Goal: Task Accomplishment & Management: Use online tool/utility

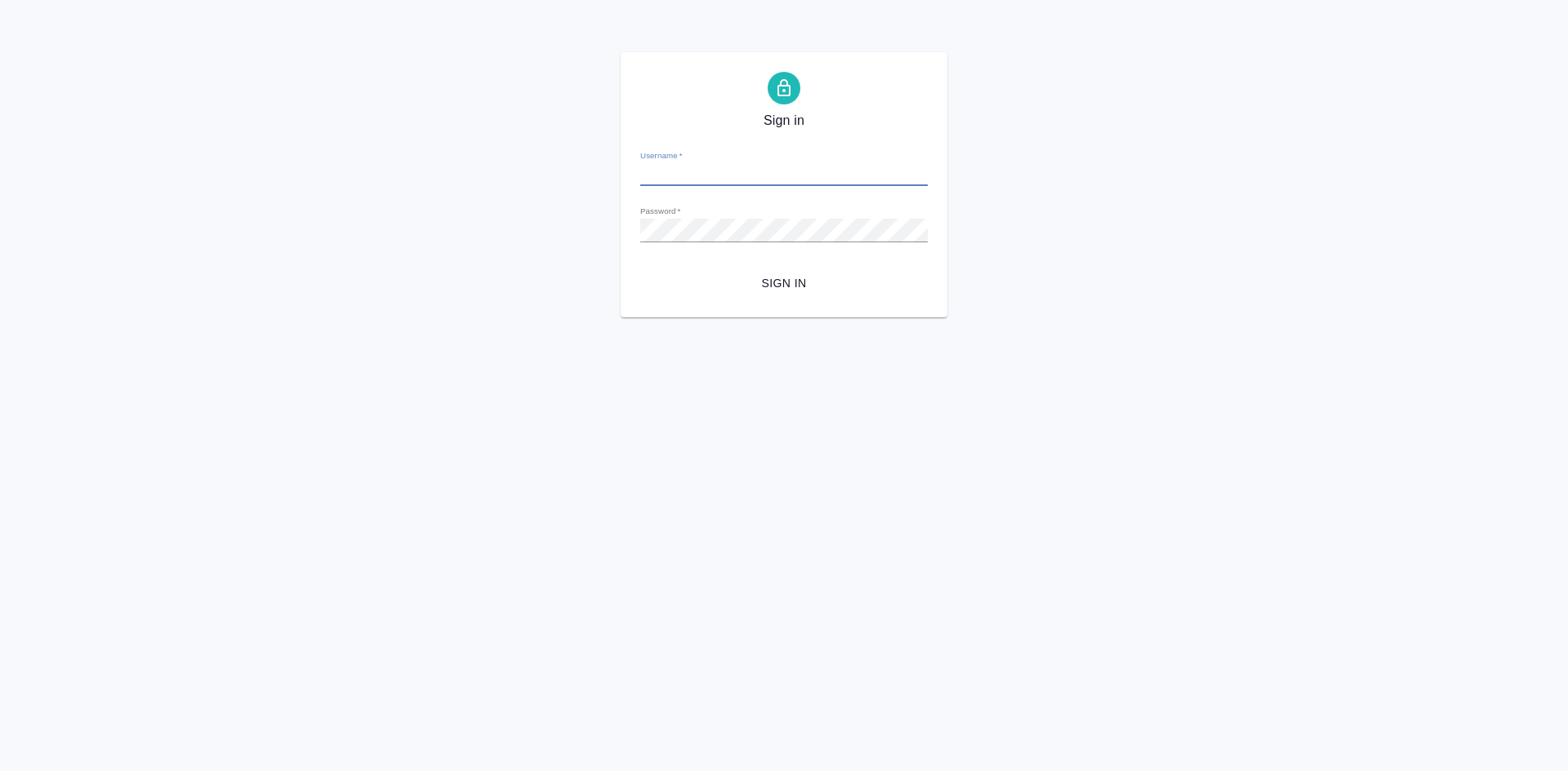
type input "[EMAIL_ADDRESS][DOMAIN_NAME]"
click at [512, 232] on div "Sign in Username   * t.soldatenkova@awatera.com Password   * urlPath   * /Work/…" at bounding box center [784, 184] width 1568 height 265
click at [640, 269] on button "Sign in" at bounding box center [784, 283] width 287 height 30
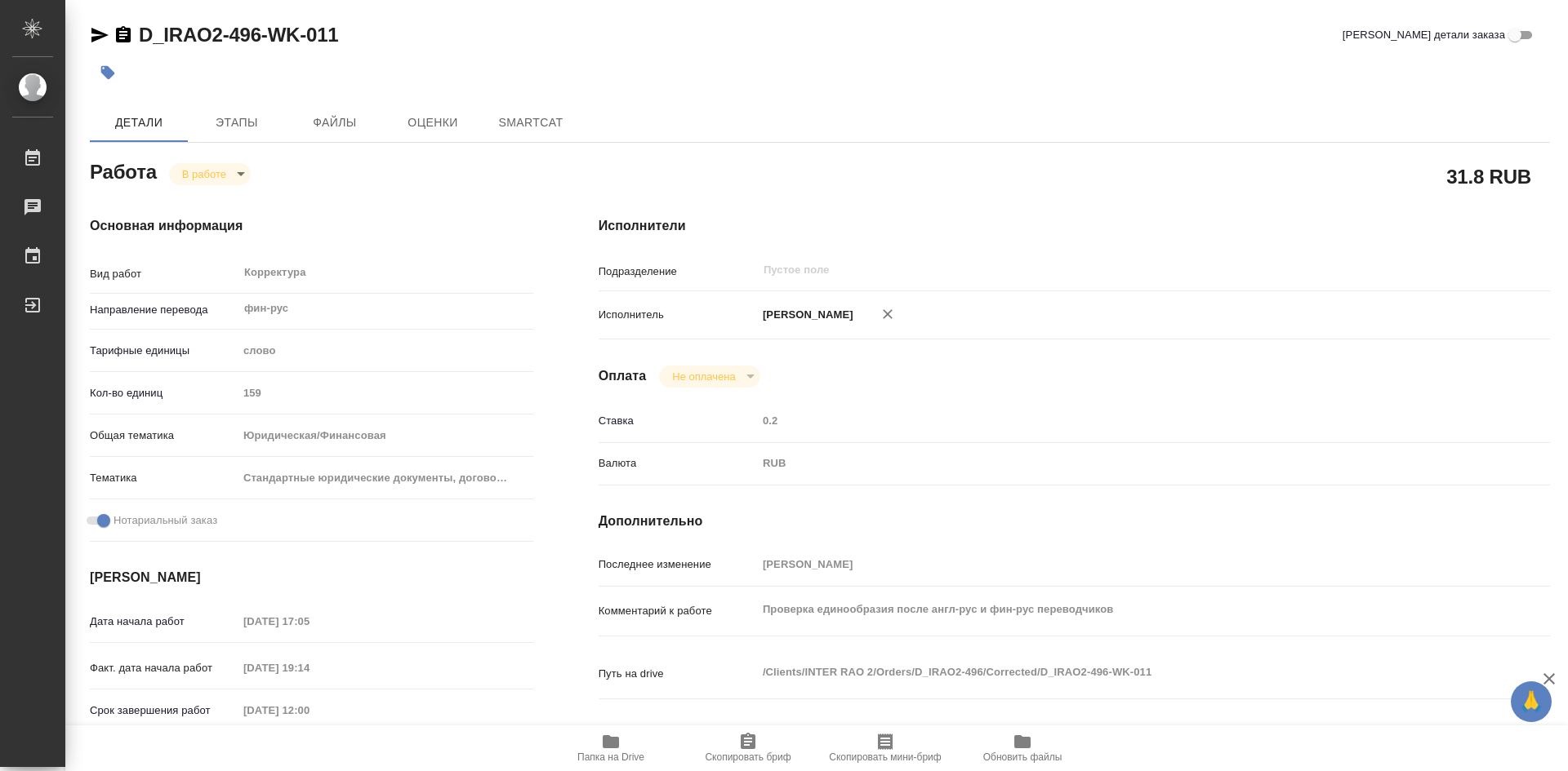
type textarea "x"
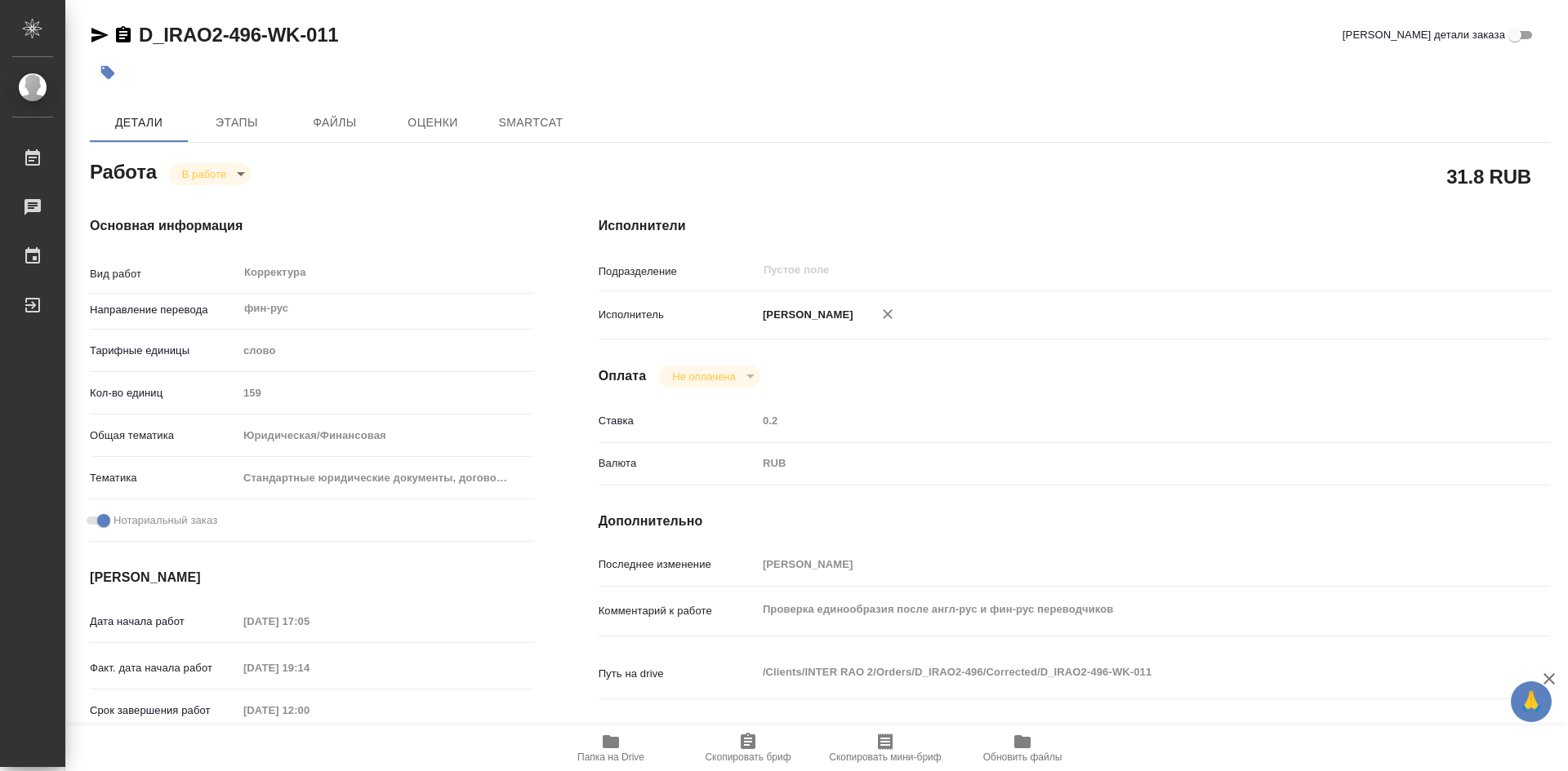
type textarea "x"
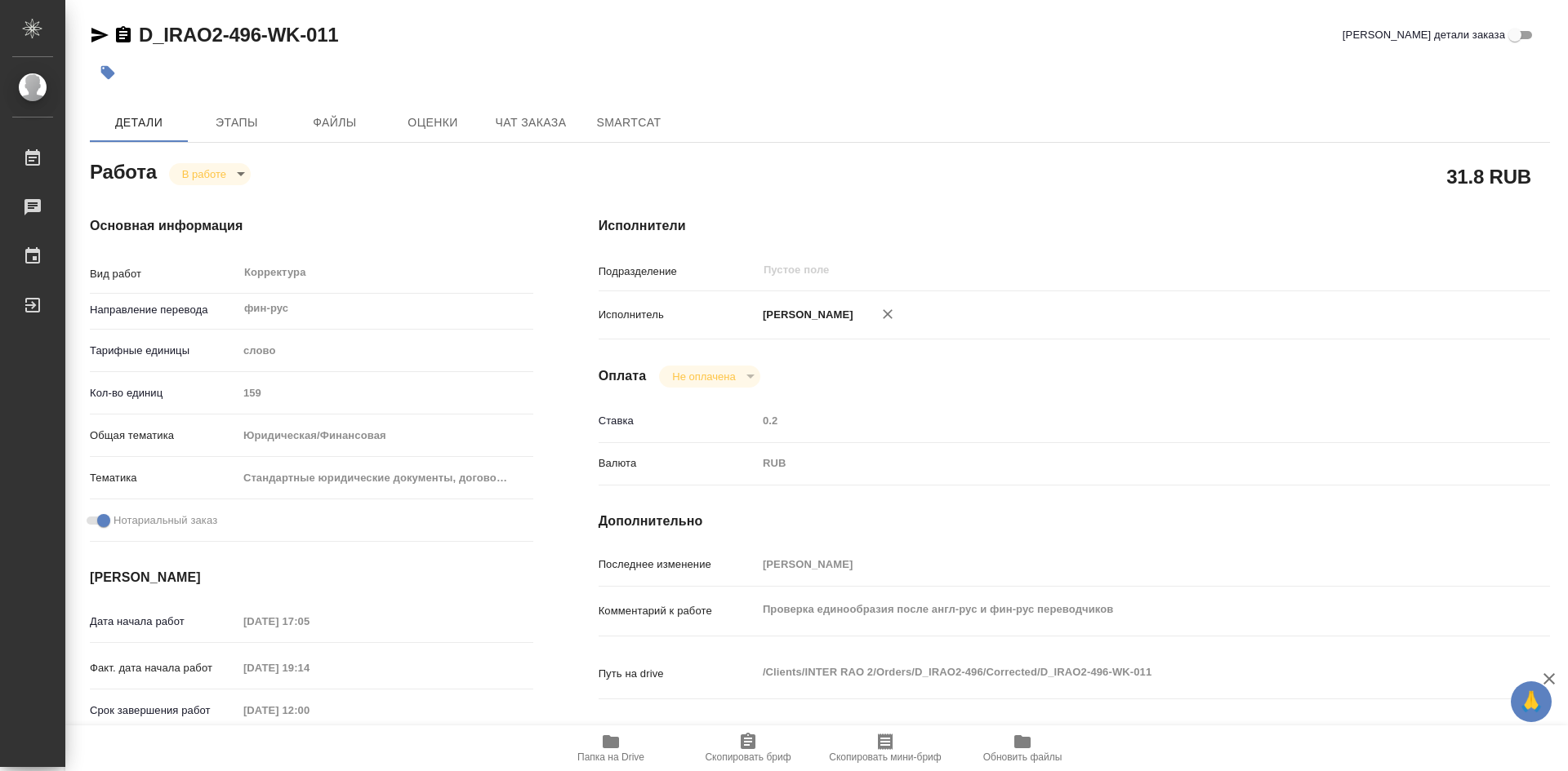
type textarea "x"
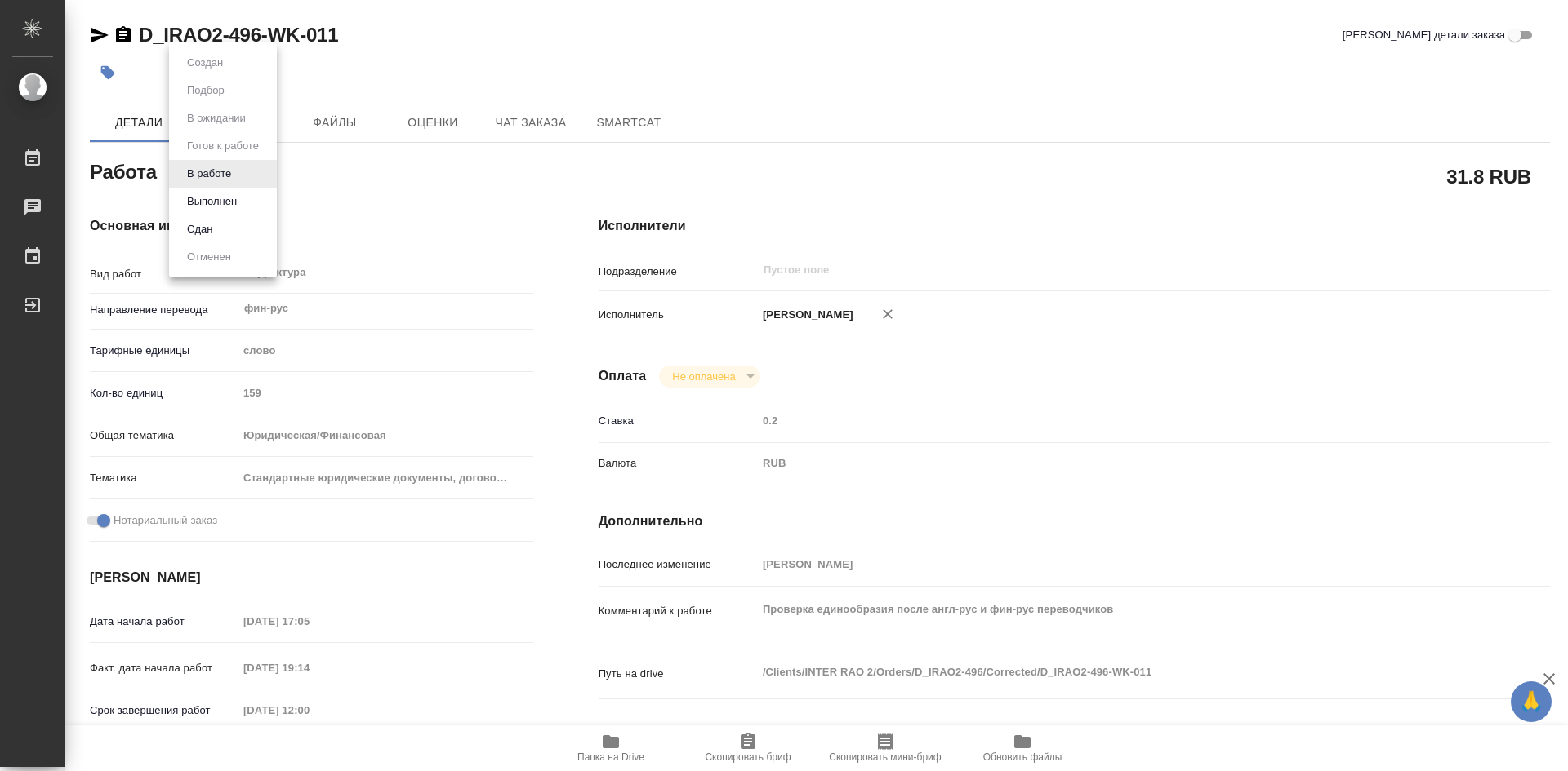
click at [240, 170] on body "🙏 .cls-1 fill:#fff; AWATERA Soldatenkova Tatyana Работы Чаты График Выйти D_IRA…" at bounding box center [784, 386] width 1568 height 771
type textarea "x"
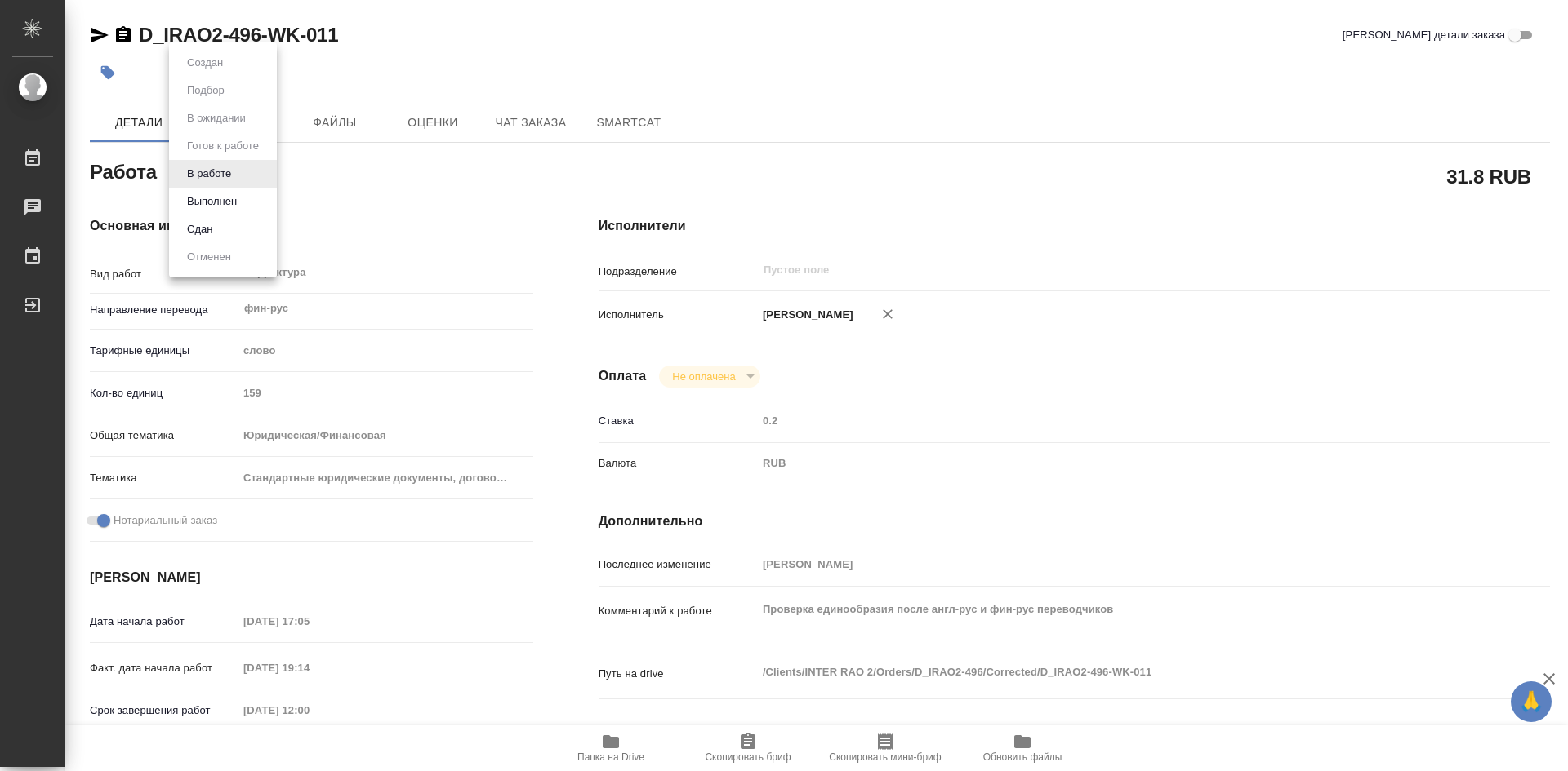
type textarea "x"
click at [223, 195] on button "Выполнен" at bounding box center [212, 201] width 60 height 18
type textarea "x"
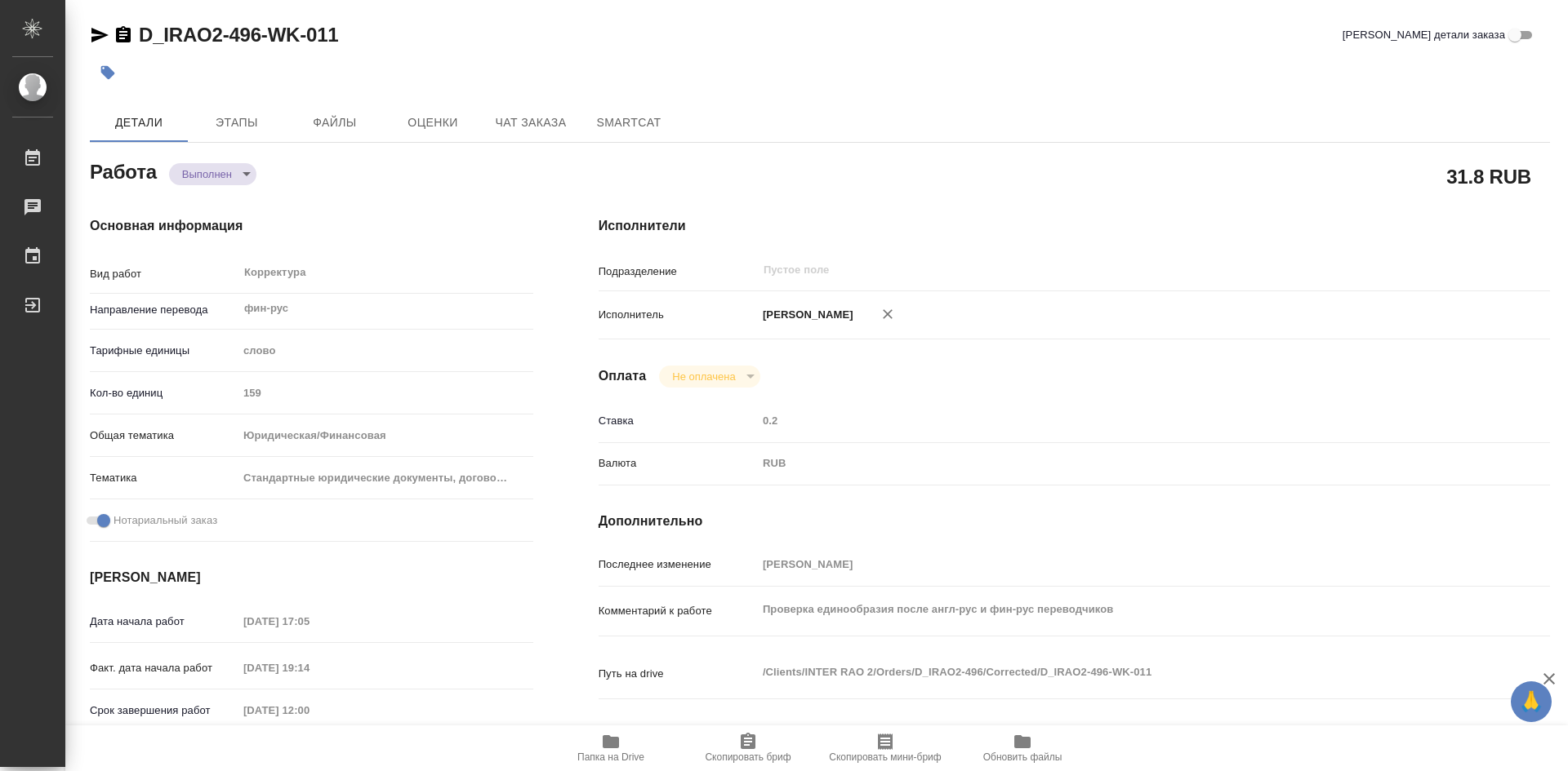
type textarea "x"
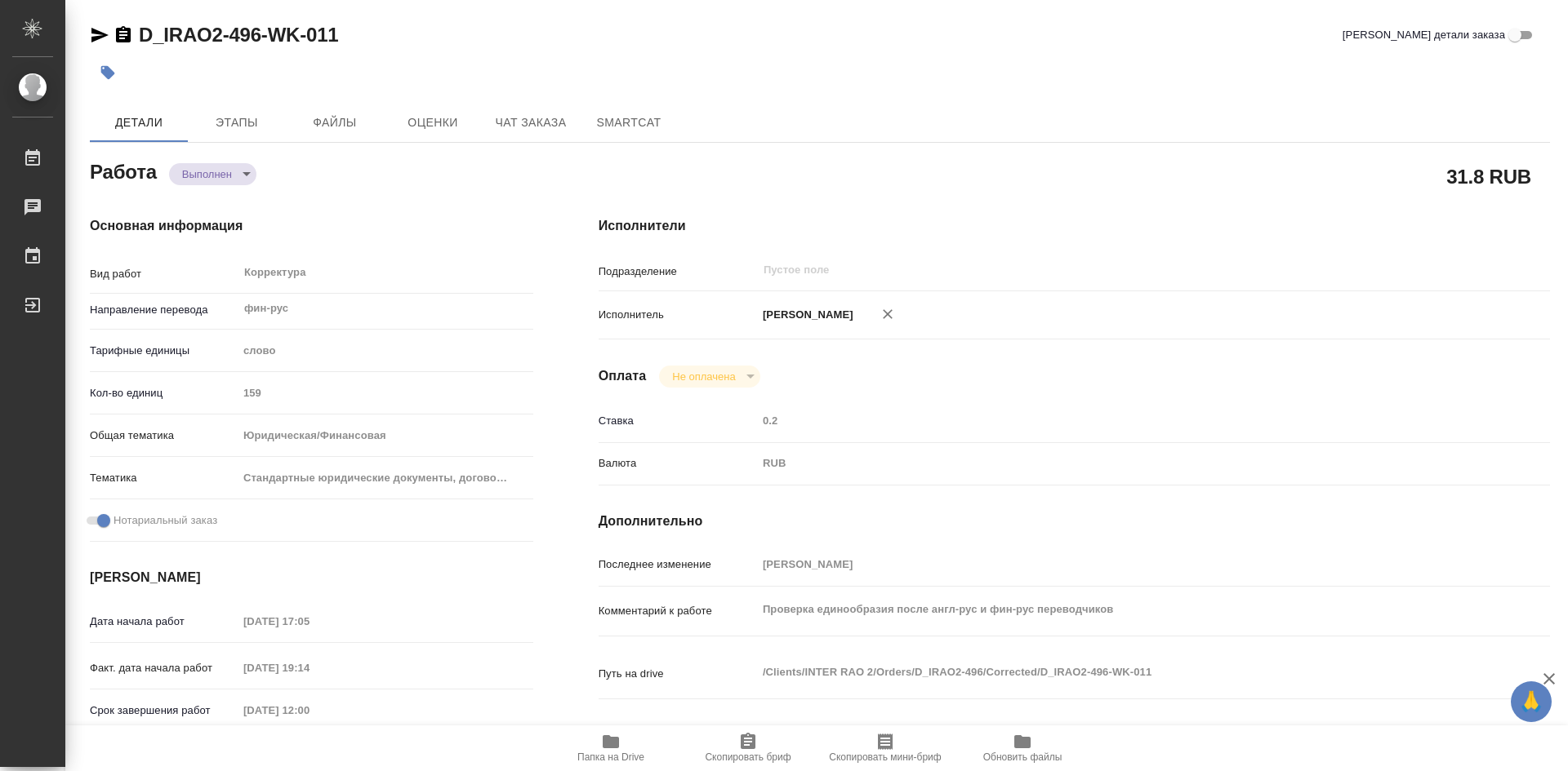
type textarea "x"
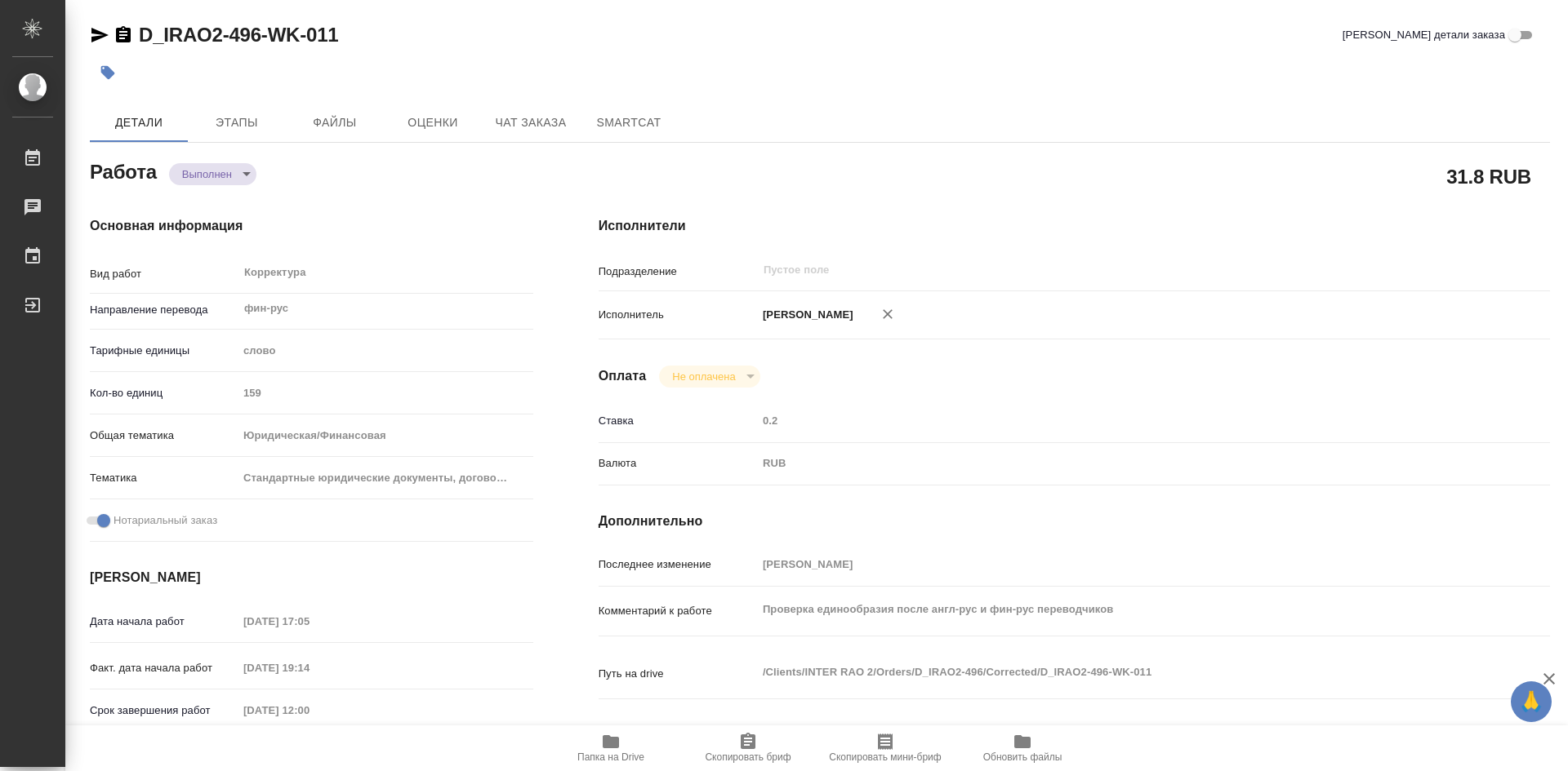
type textarea "x"
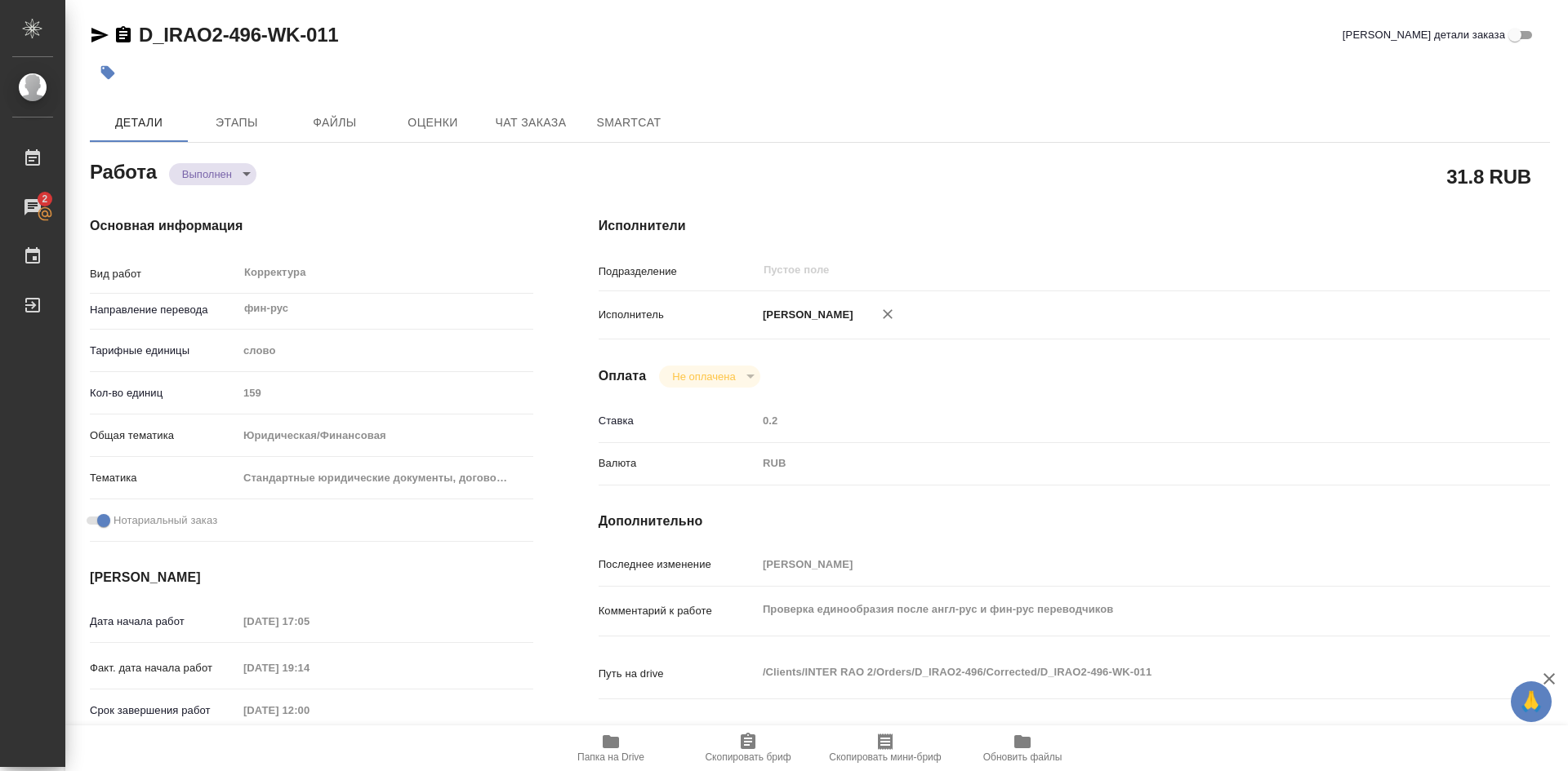
type textarea "x"
click at [613, 745] on icon "button" at bounding box center [610, 742] width 16 height 13
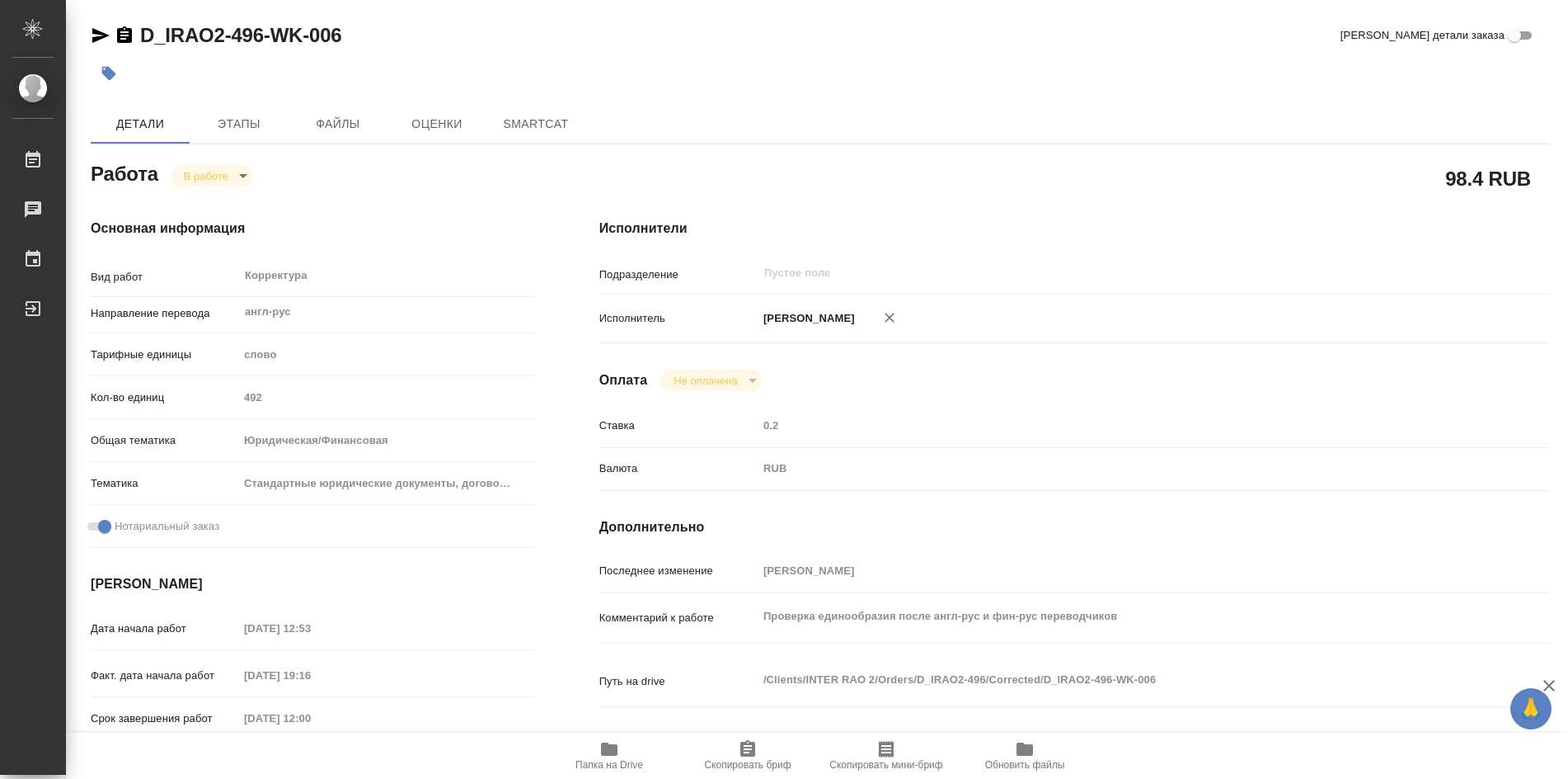
type textarea "x"
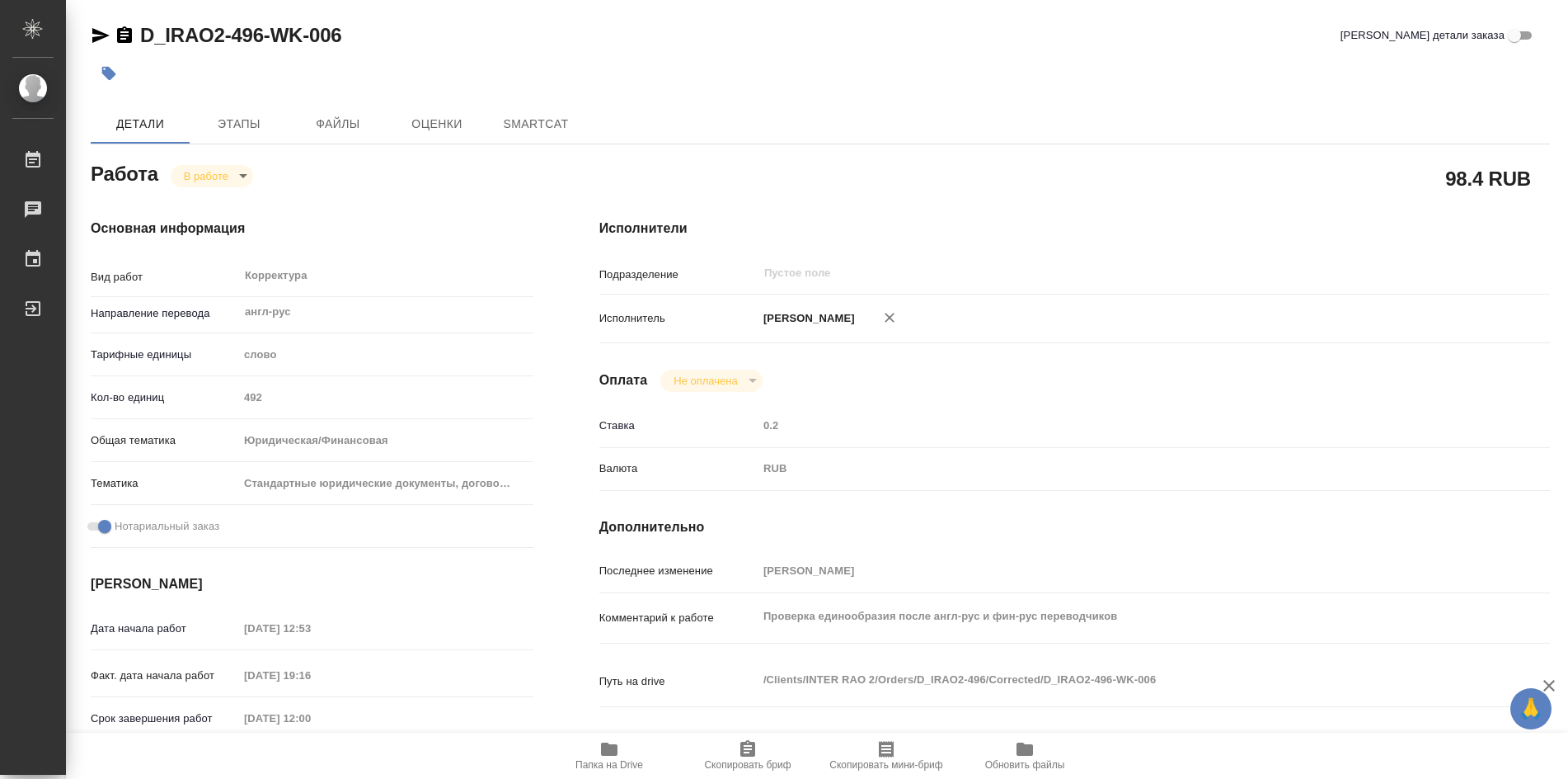
type textarea "x"
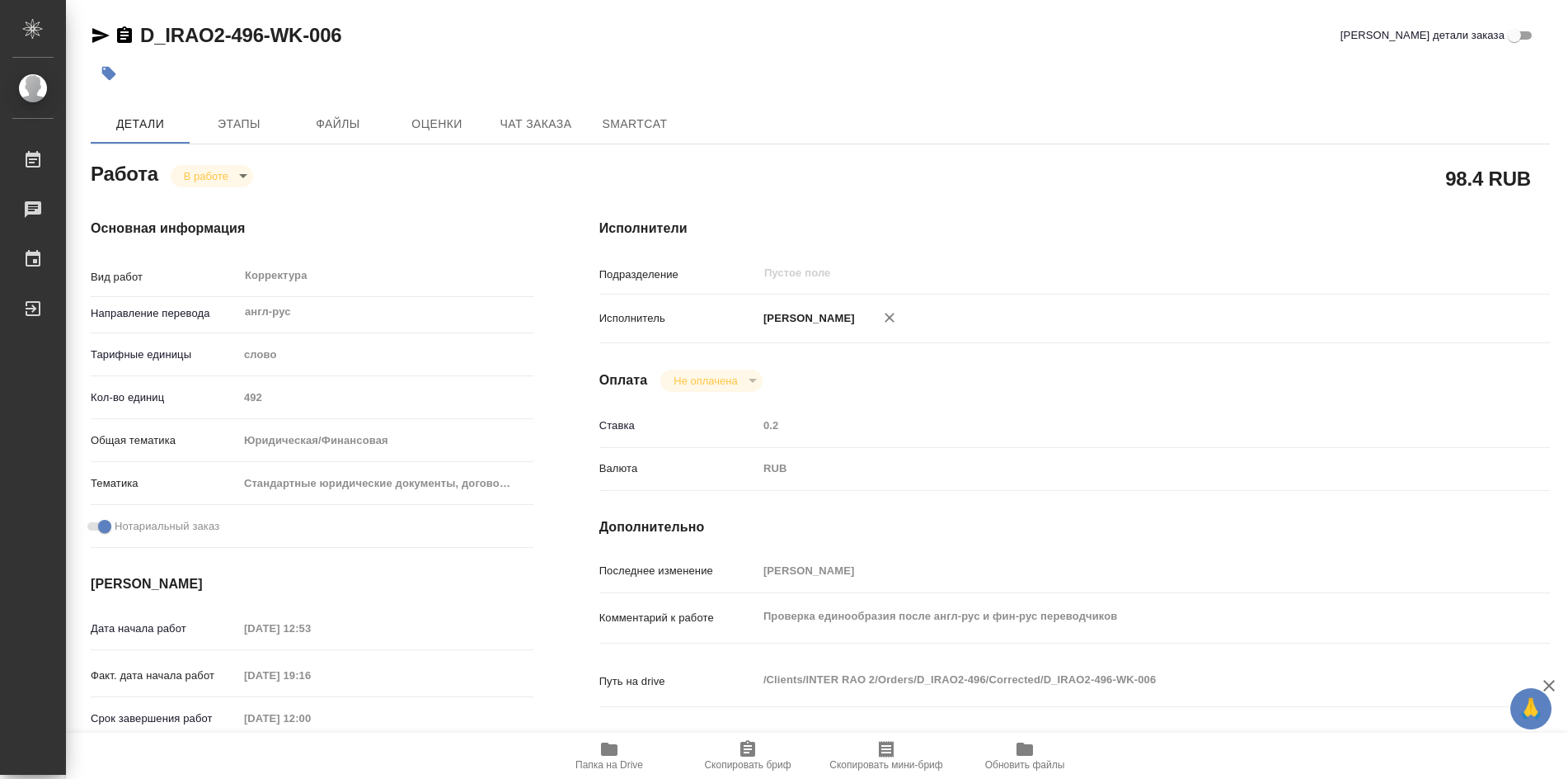
type textarea "x"
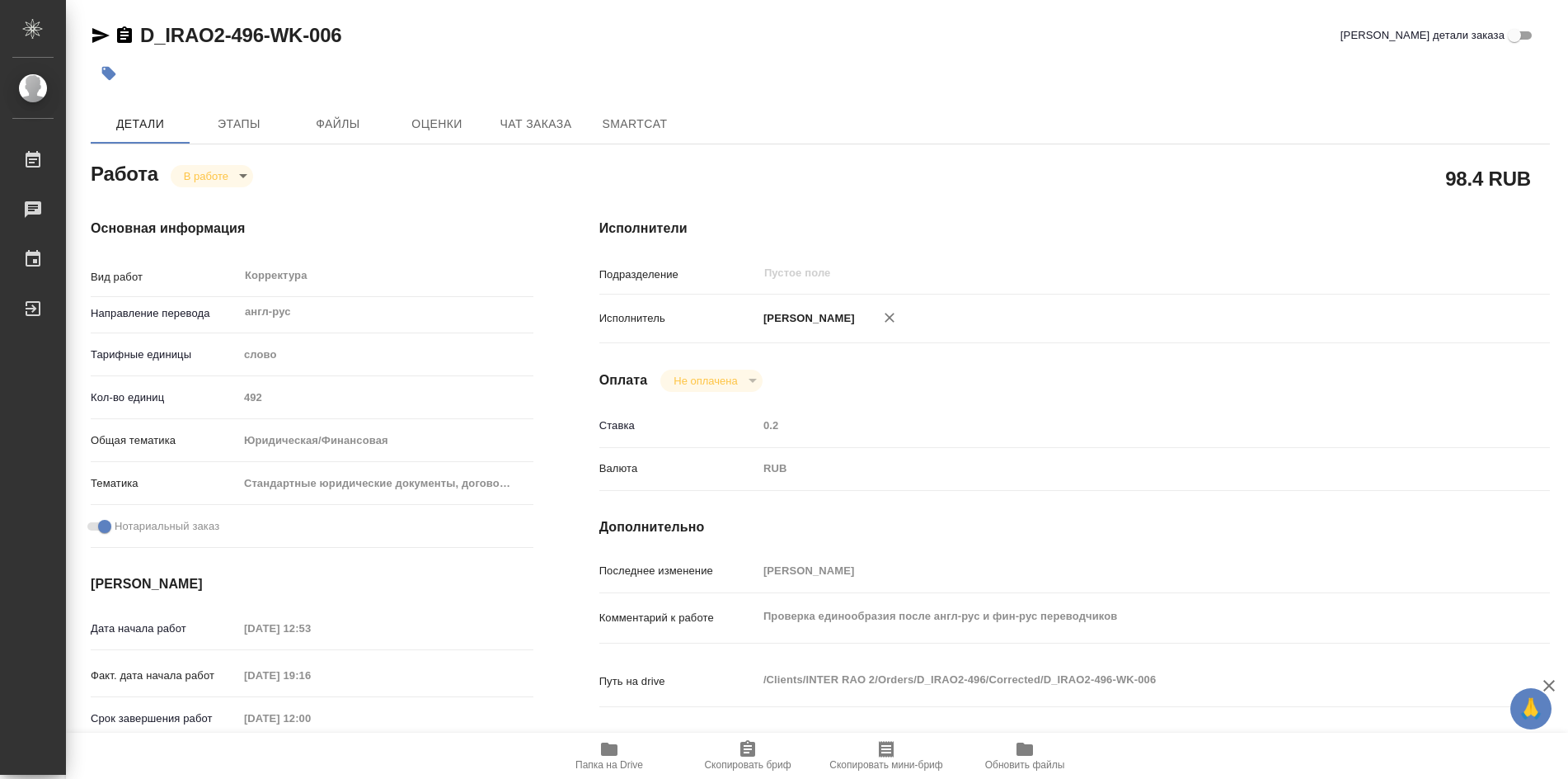
type textarea "x"
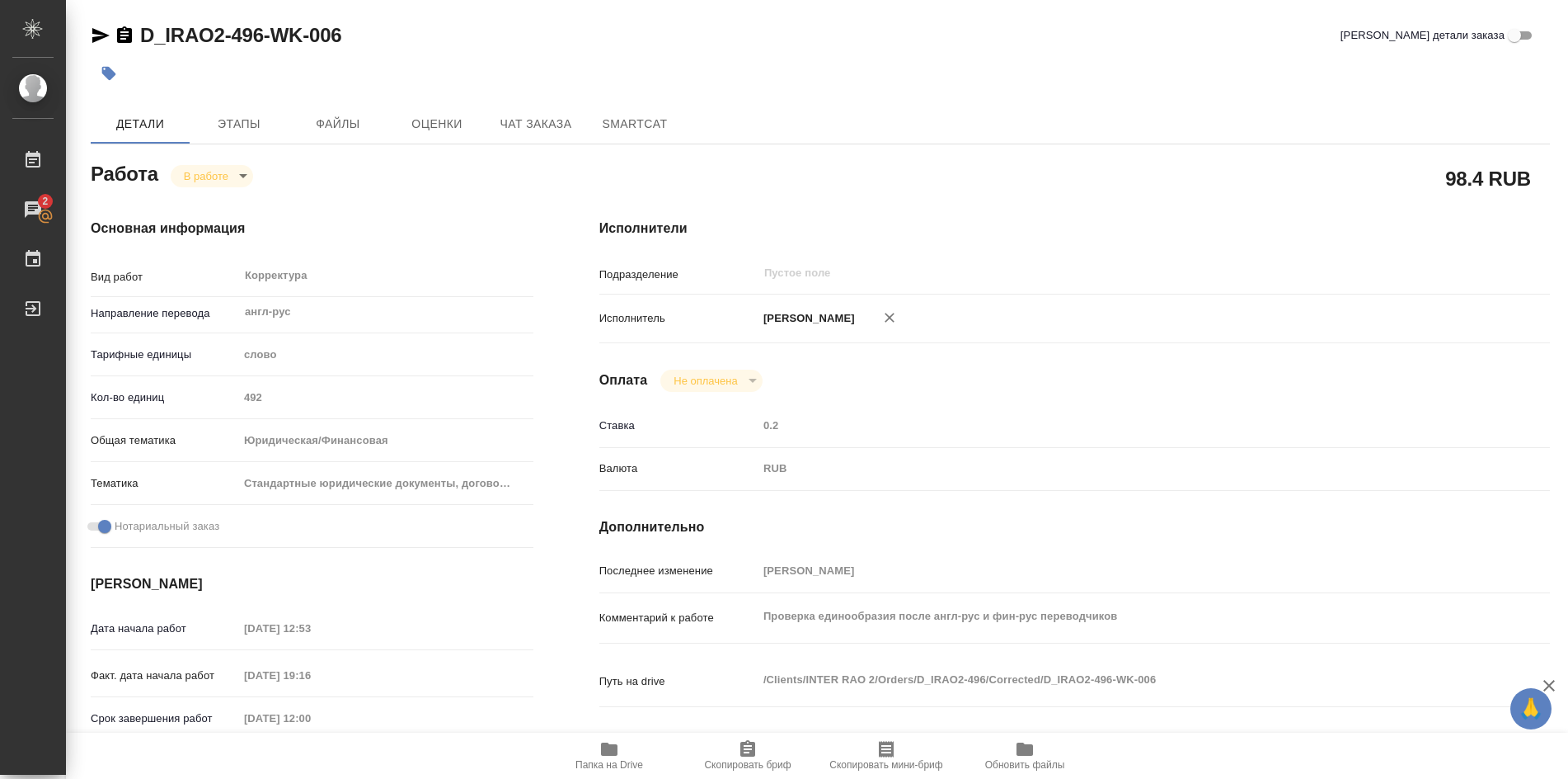
click at [243, 175] on body "🙏 .cls-1 fill:#fff; AWATERA Soldatenkova Tatyana Работы 2 Чаты График Выйти D_I…" at bounding box center [784, 390] width 1568 height 779
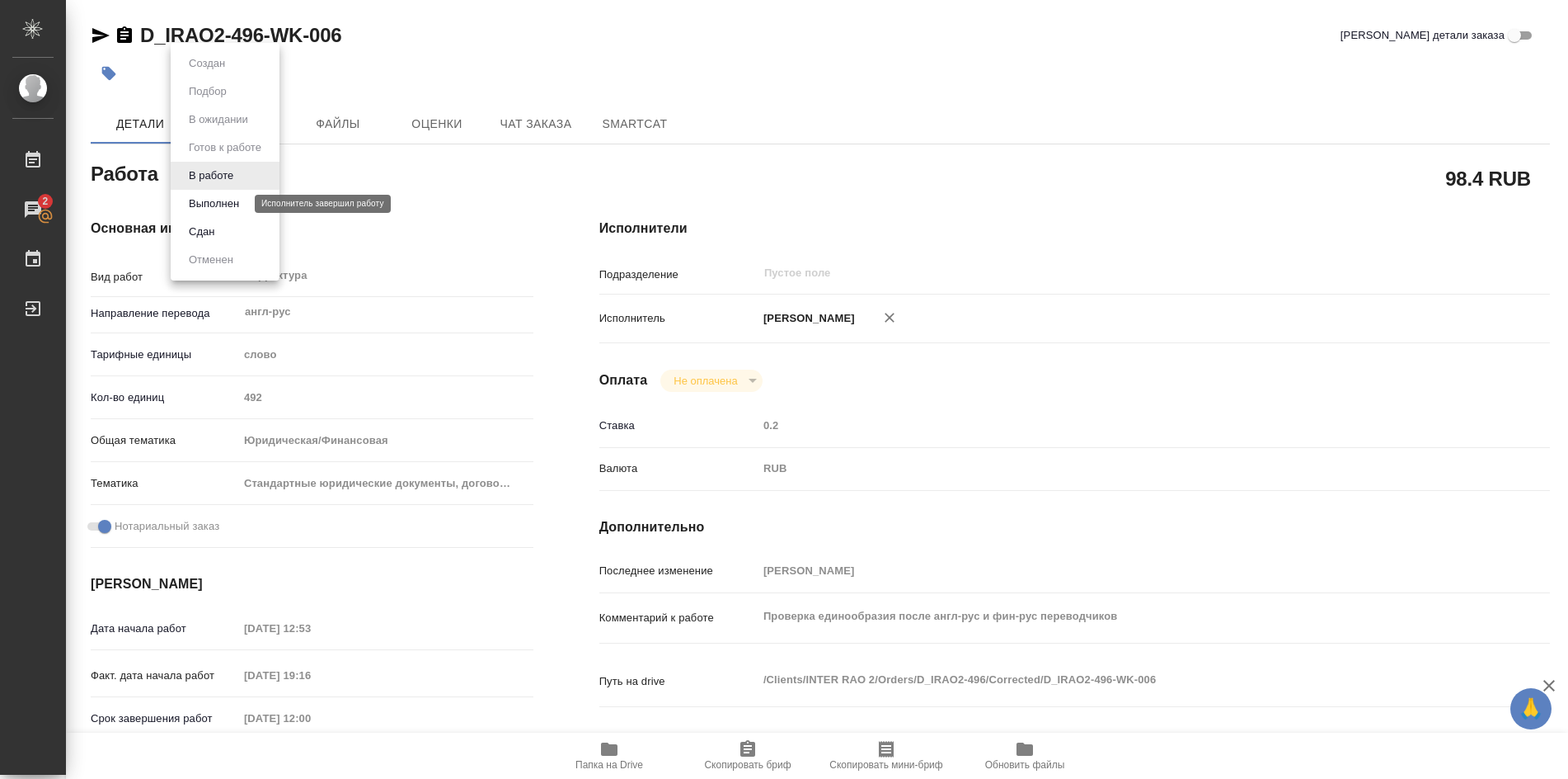
click at [215, 196] on button "Выполнен" at bounding box center [214, 204] width 60 height 19
type textarea "x"
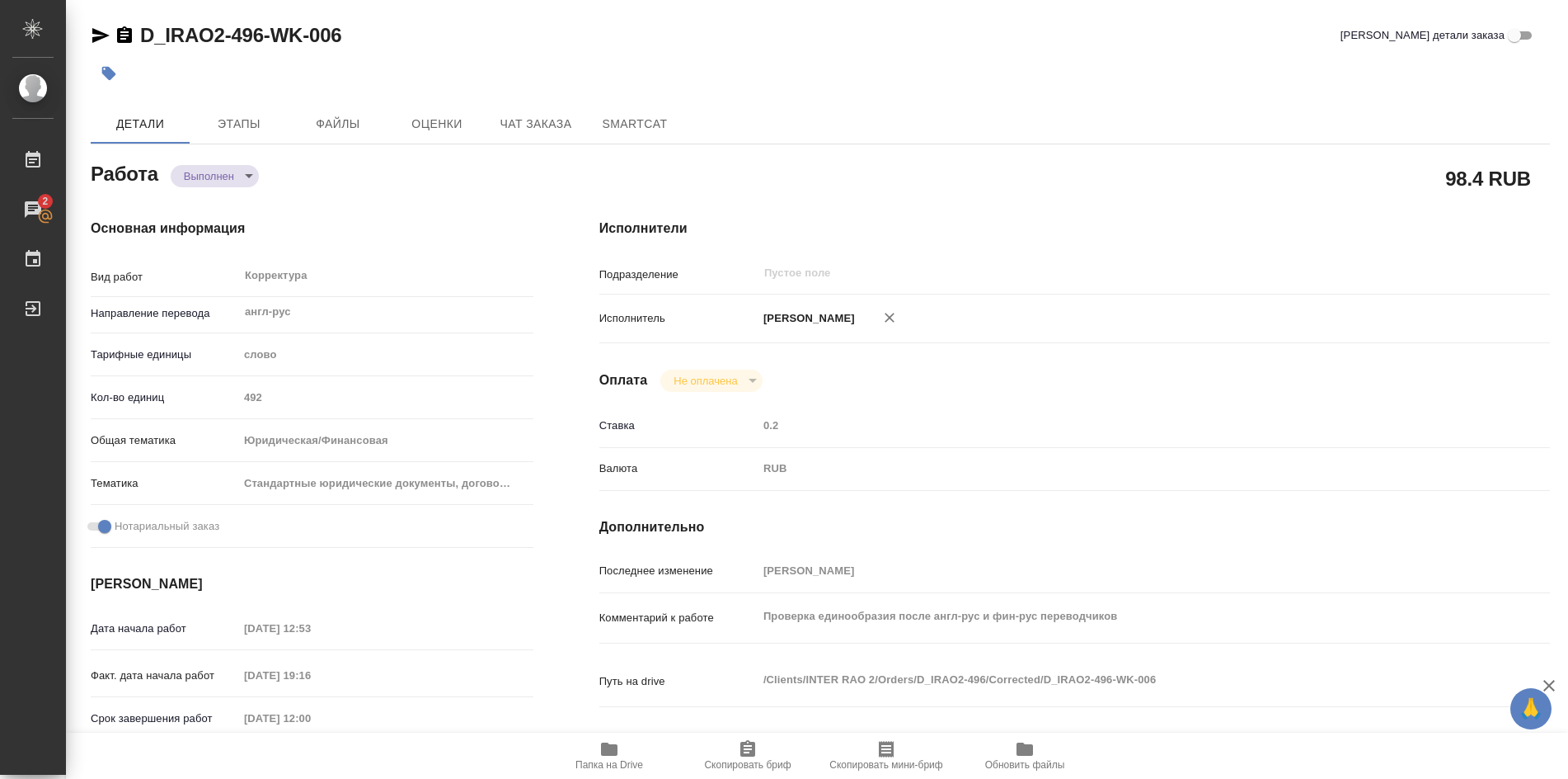
type textarea "x"
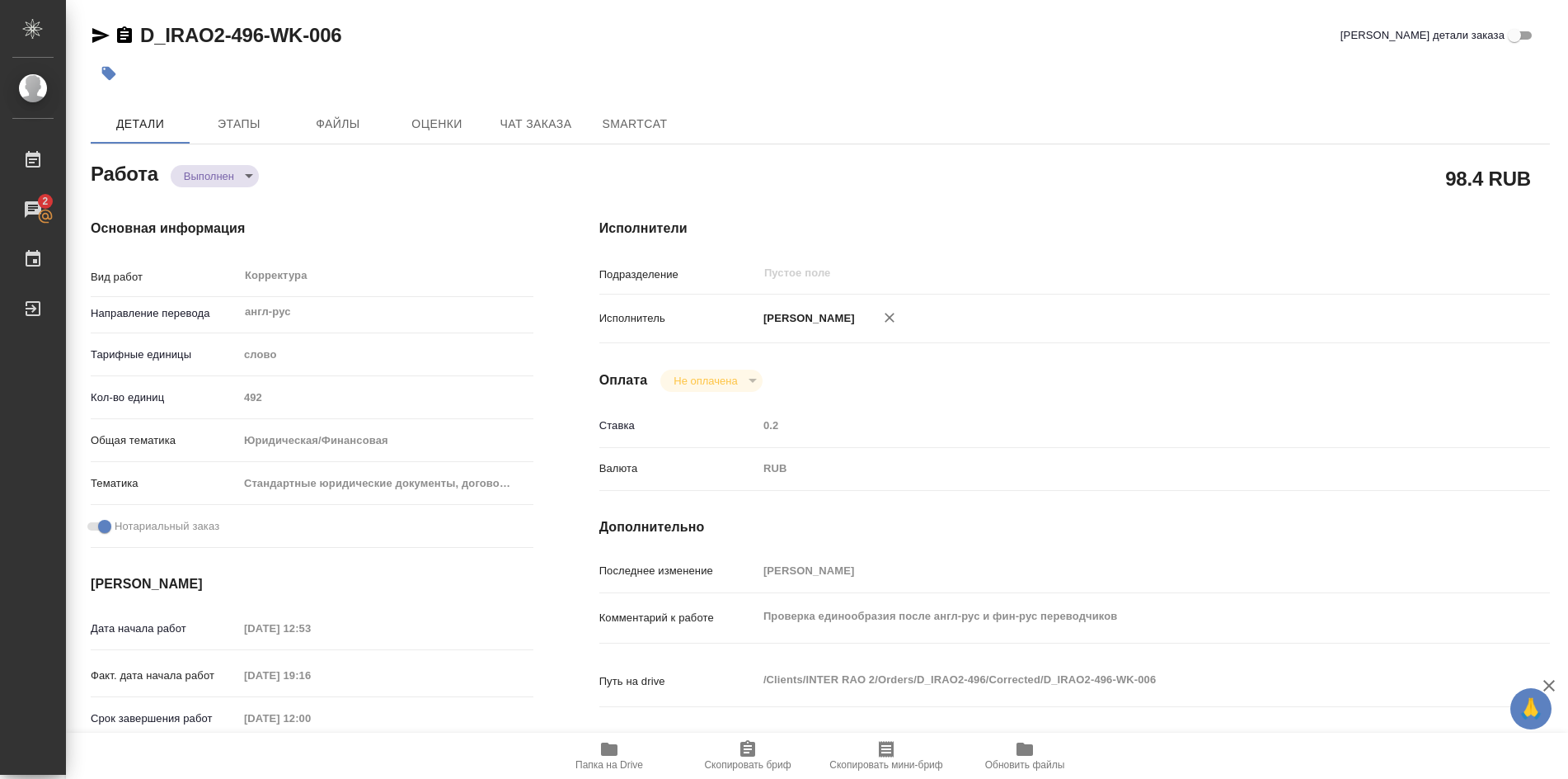
type textarea "x"
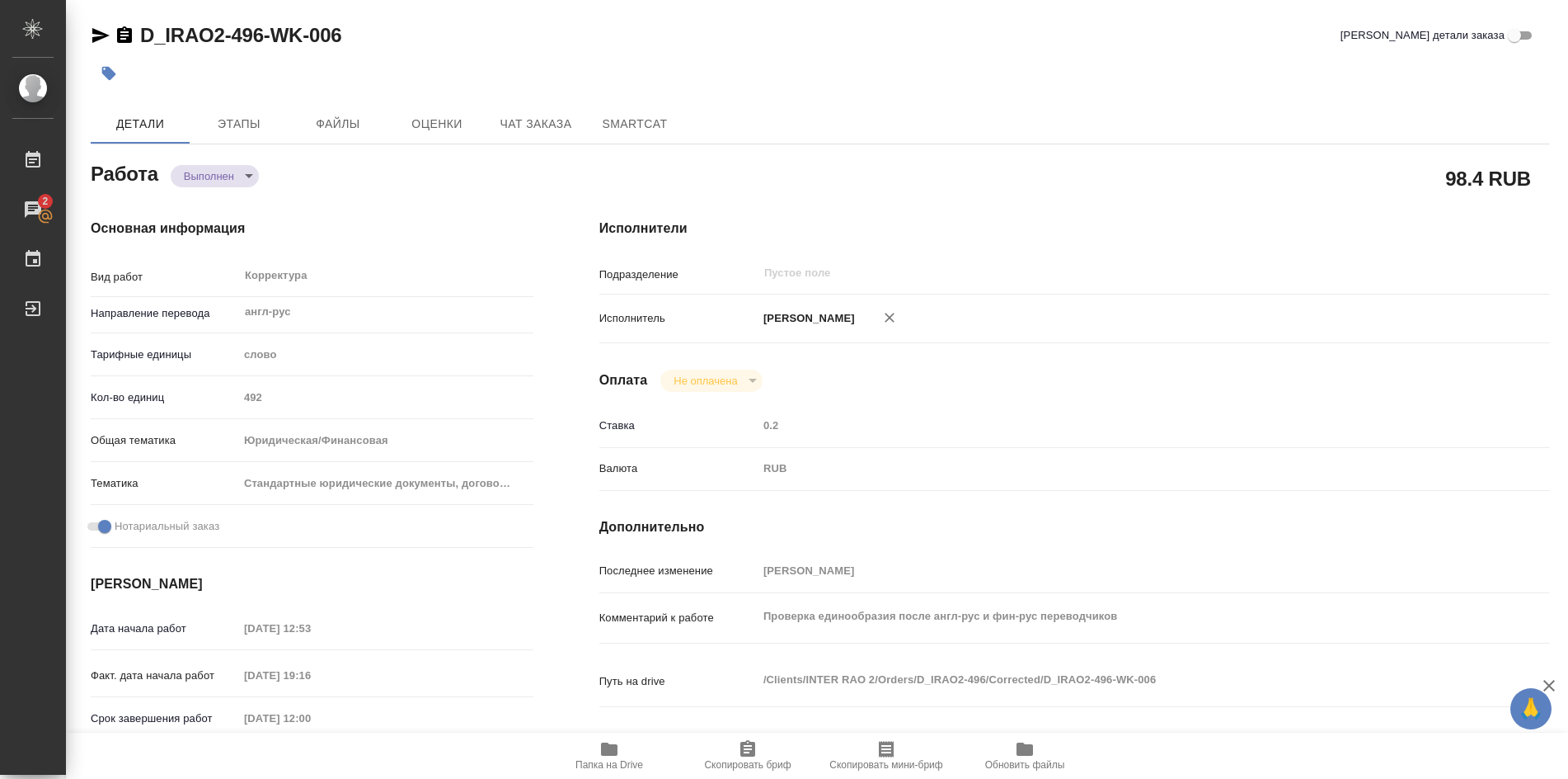
type textarea "x"
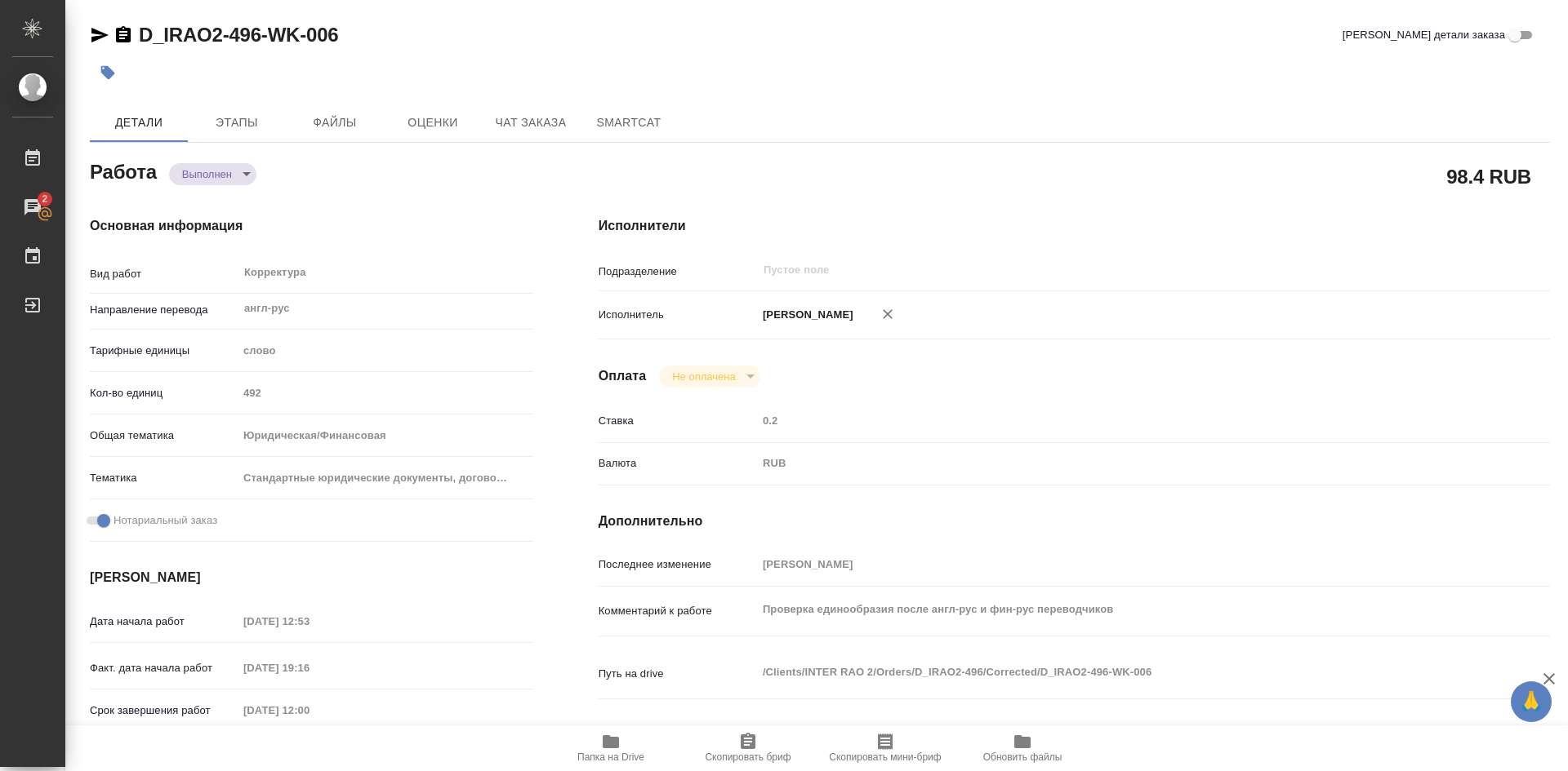
type textarea "x"
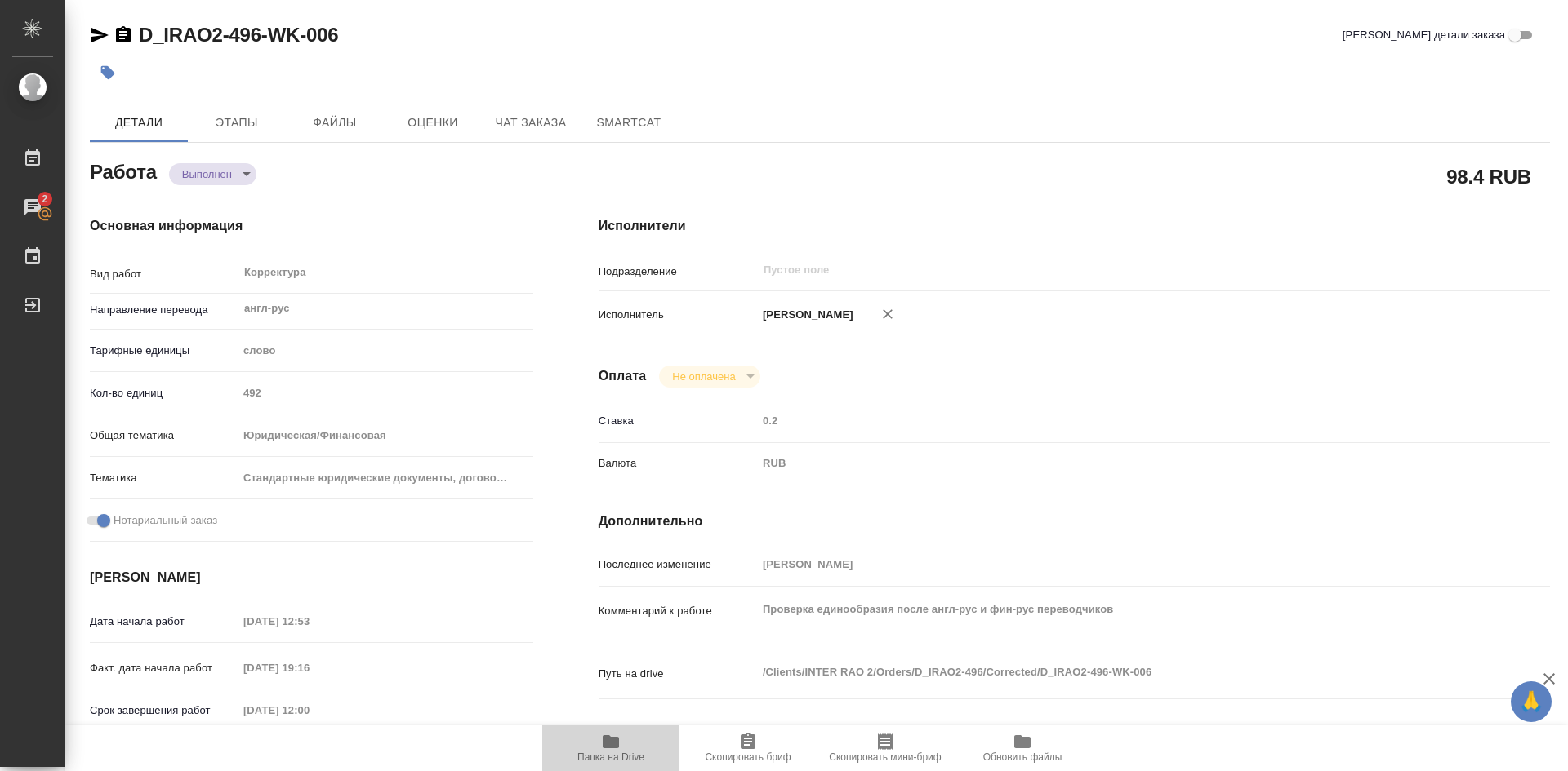
click at [608, 746] on icon "button" at bounding box center [610, 742] width 16 height 13
type textarea "x"
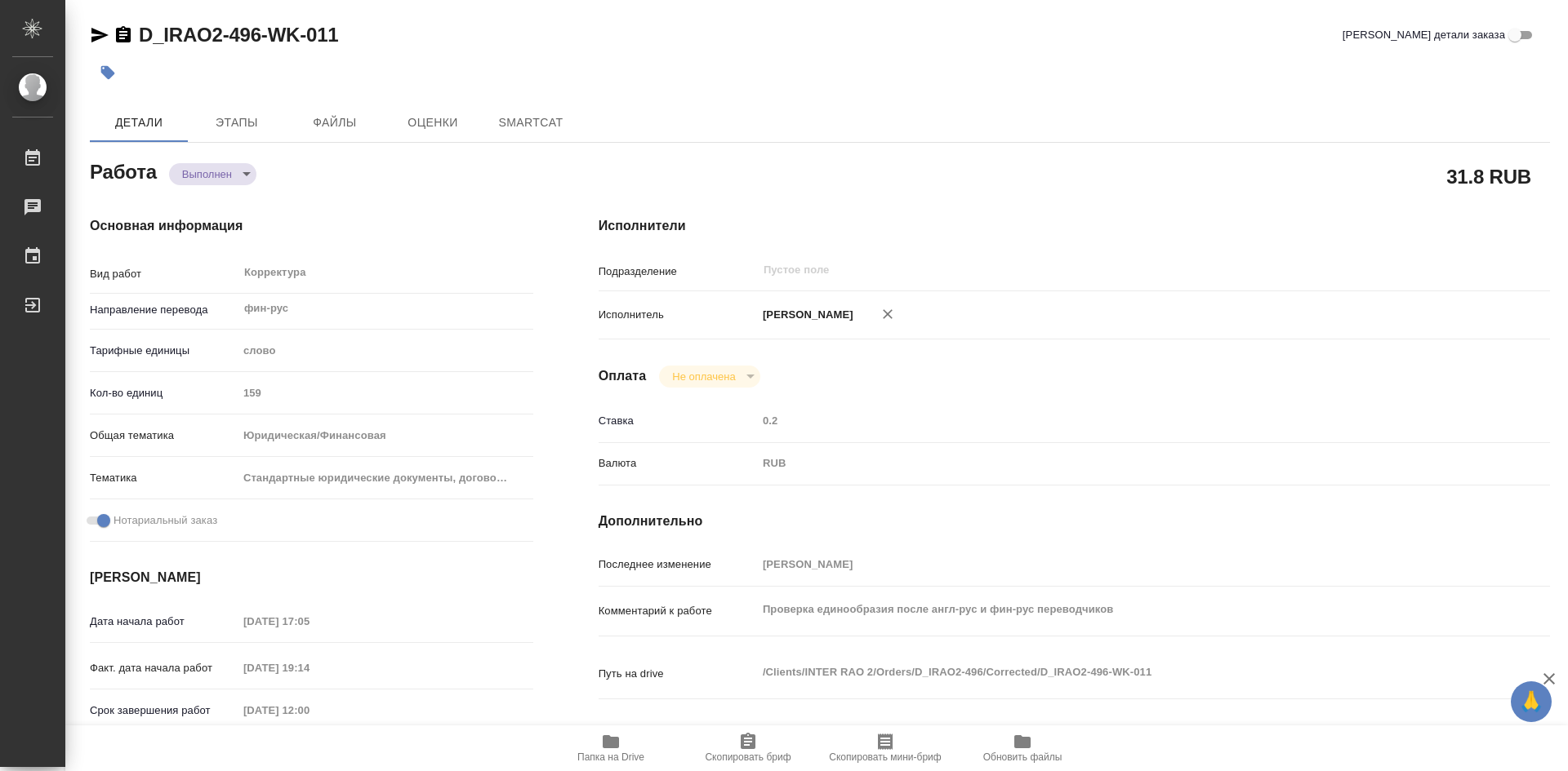
type textarea "x"
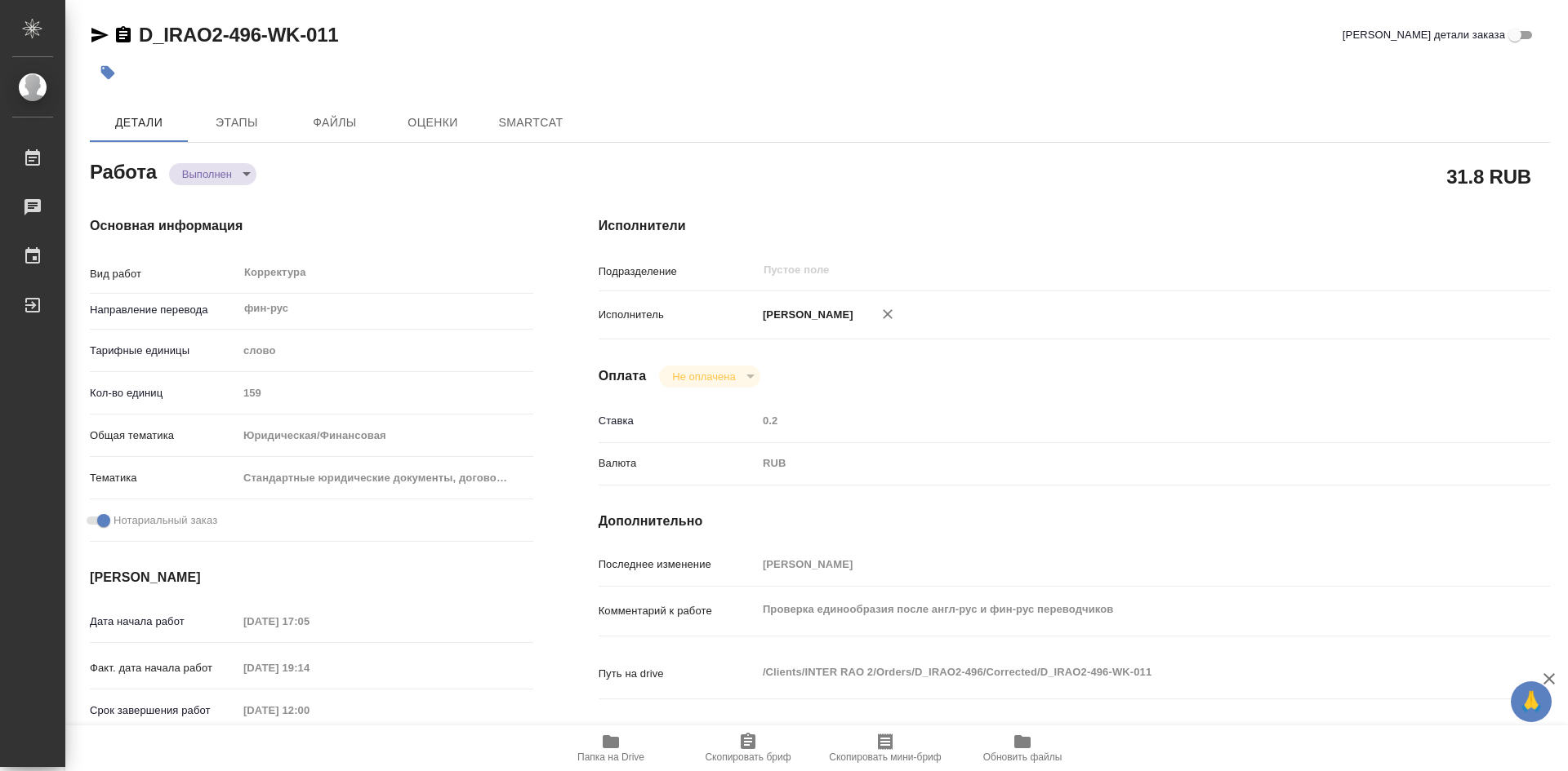
type textarea "x"
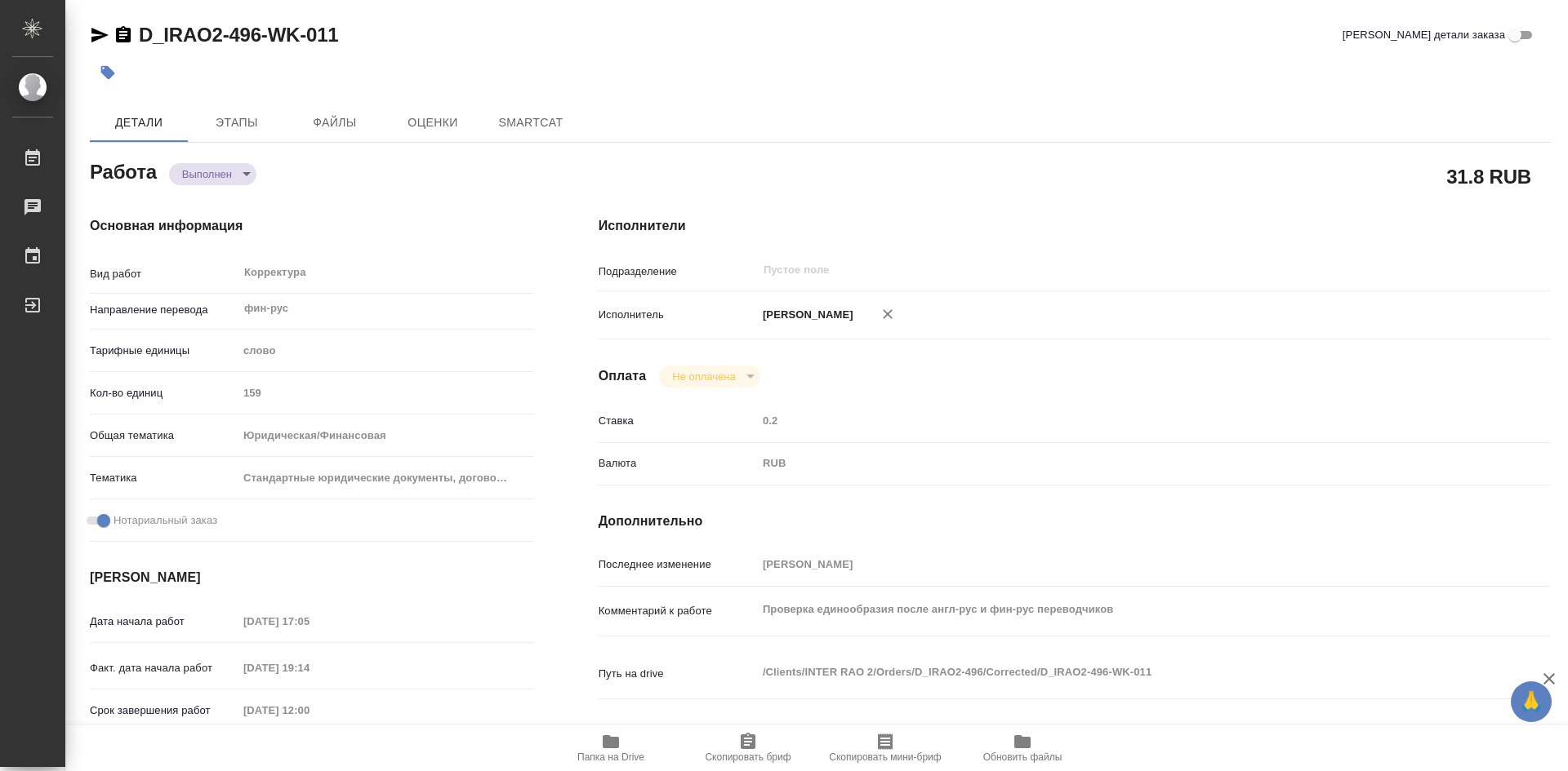
type textarea "x"
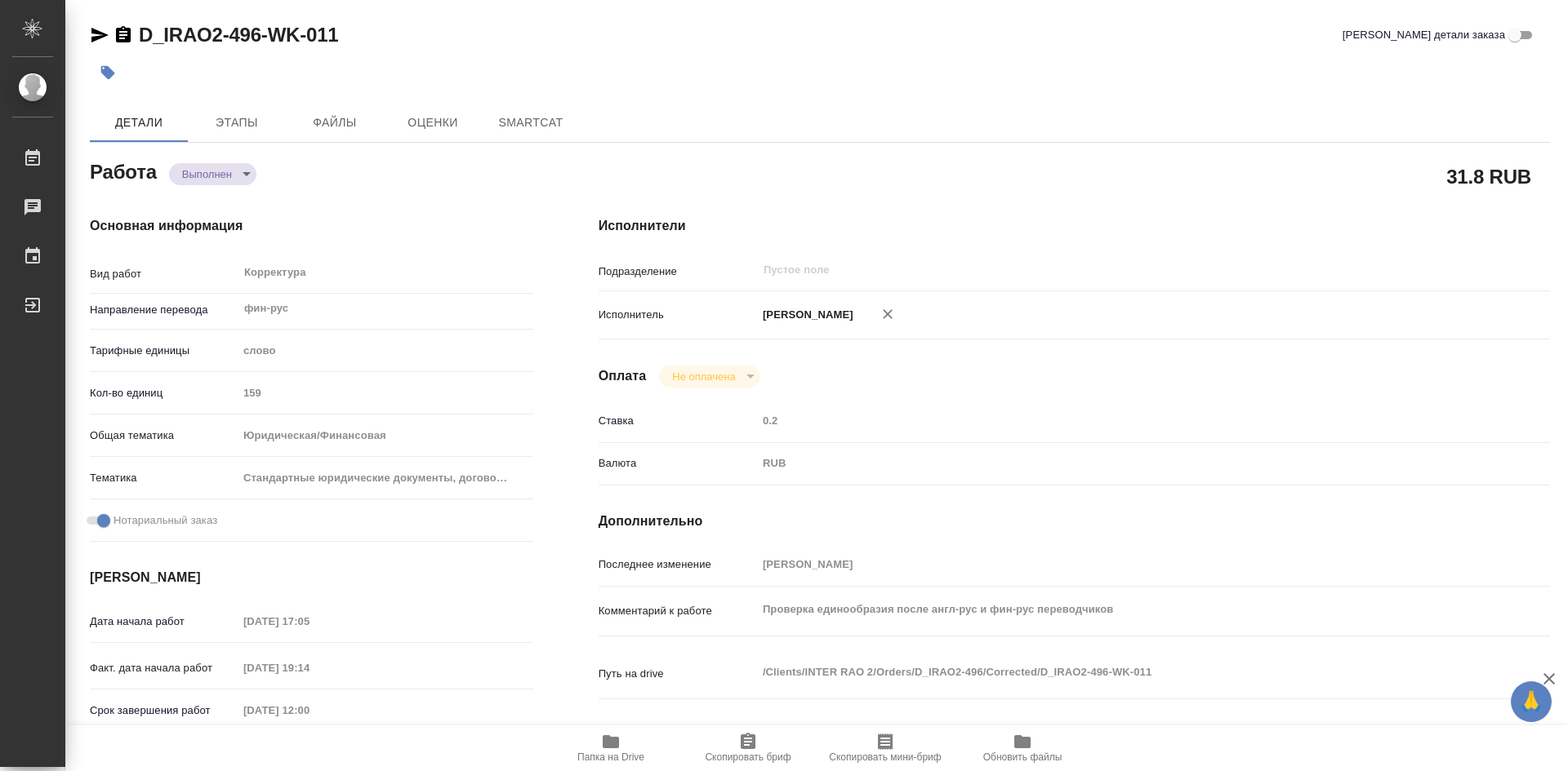
type textarea "x"
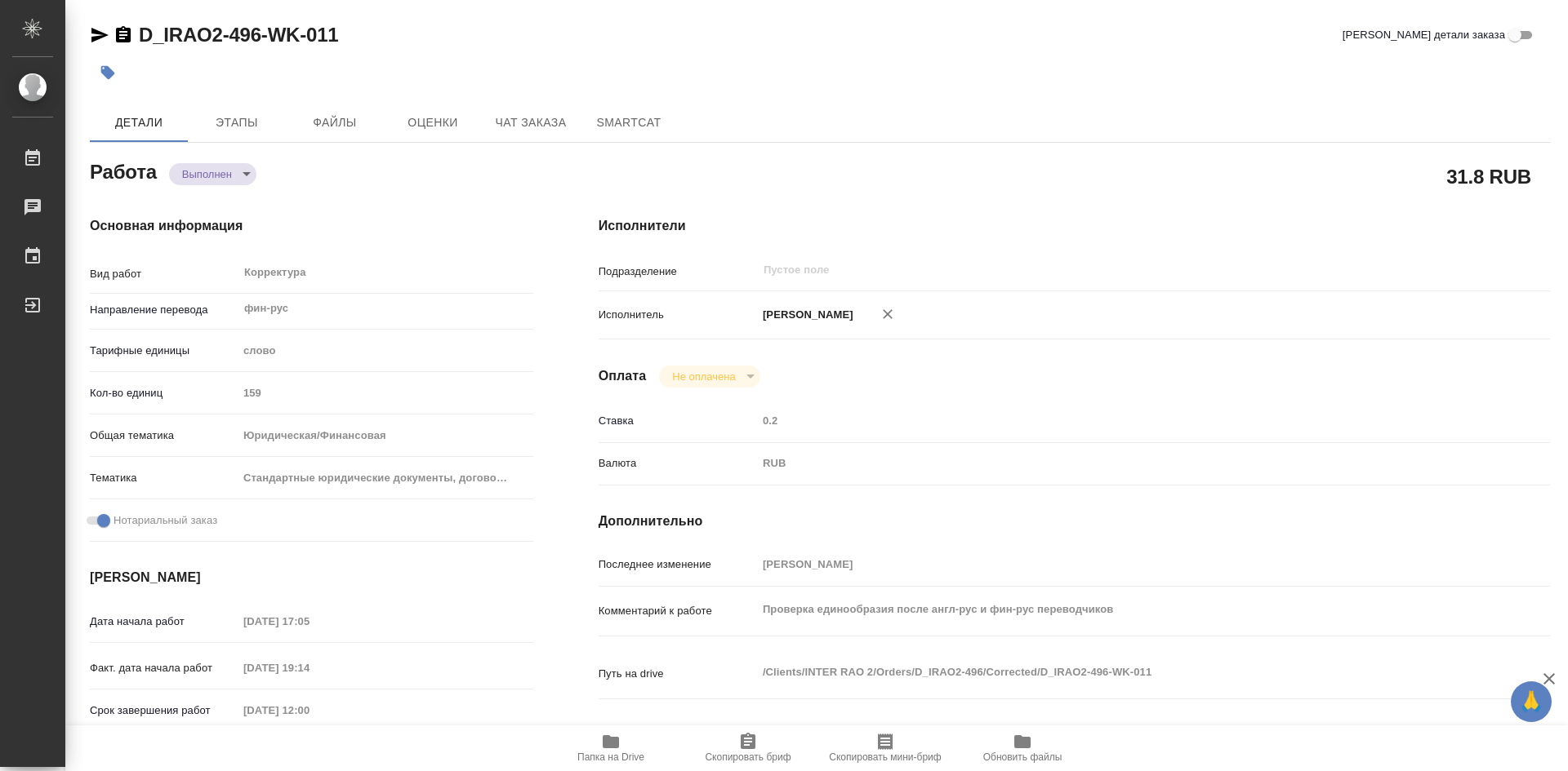
type textarea "x"
click at [606, 752] on span "Папка на Drive" at bounding box center [610, 758] width 67 height 12
type textarea "x"
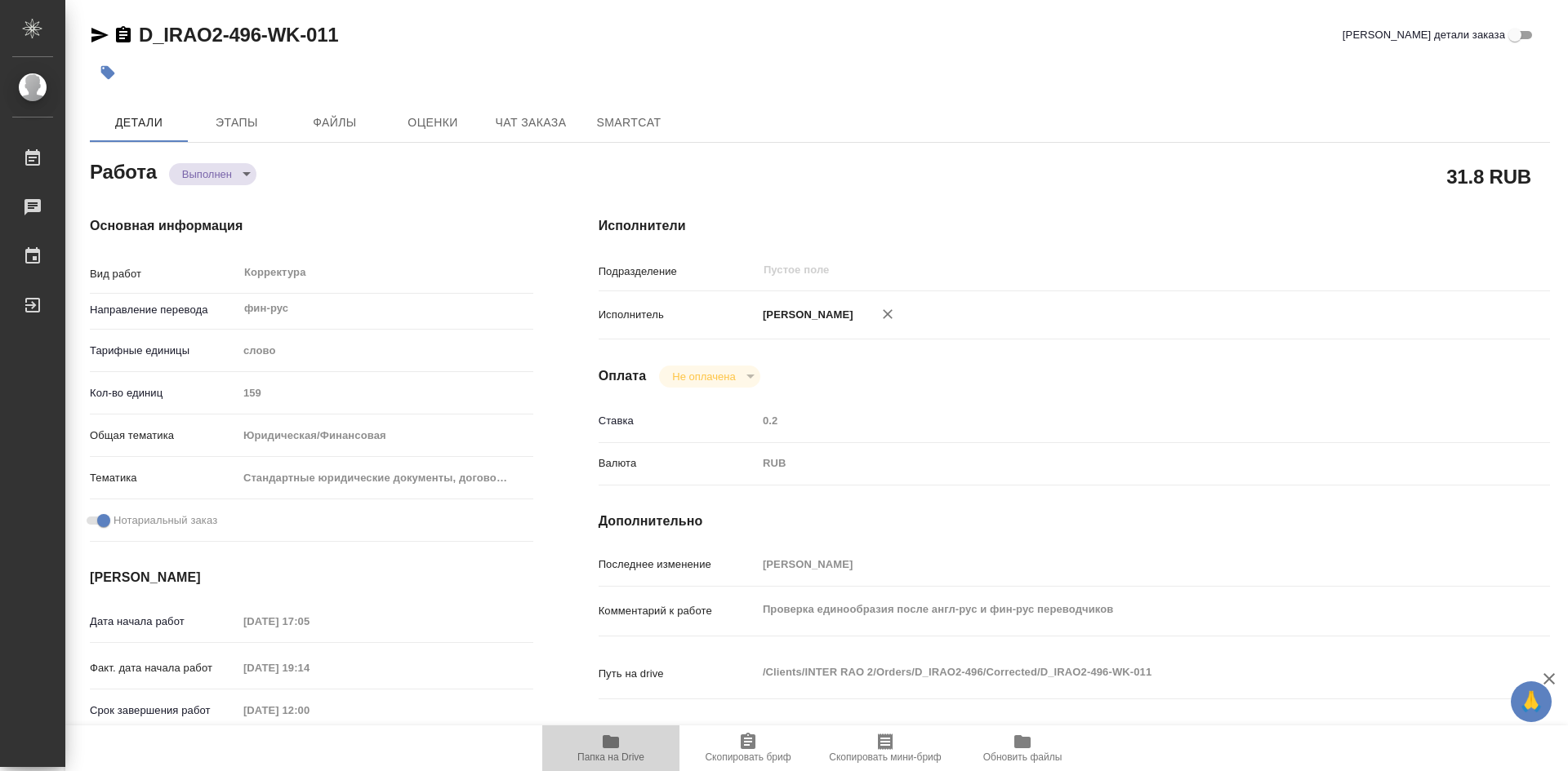
type textarea "x"
